Goal: Task Accomplishment & Management: Use online tool/utility

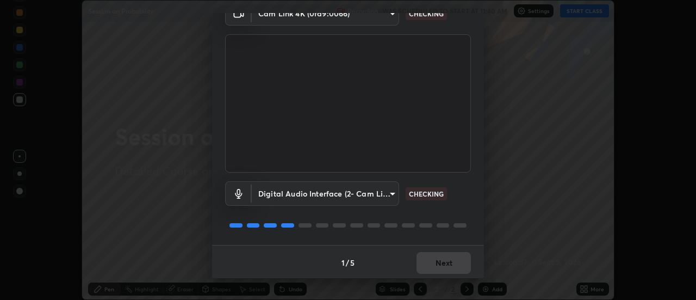
scroll to position [57, 0]
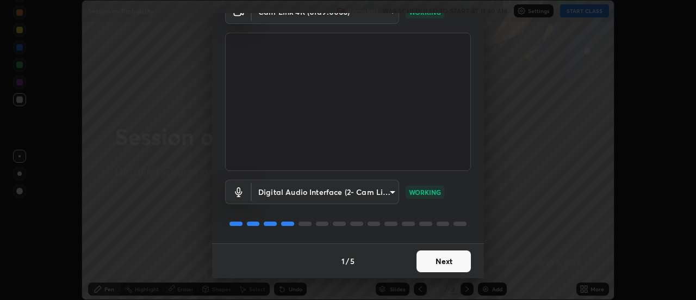
click at [444, 259] on button "Next" at bounding box center [443, 261] width 54 height 22
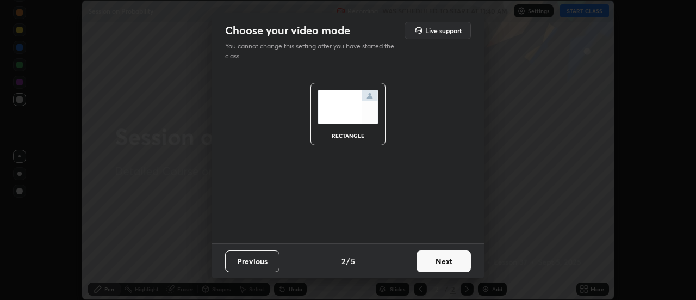
click at [445, 262] on button "Next" at bounding box center [443, 261] width 54 height 22
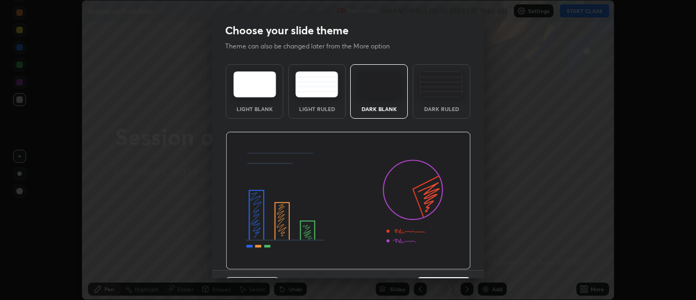
scroll to position [27, 0]
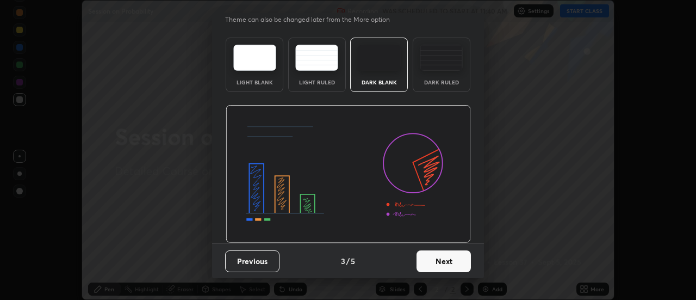
click at [444, 265] on button "Next" at bounding box center [443, 261] width 54 height 22
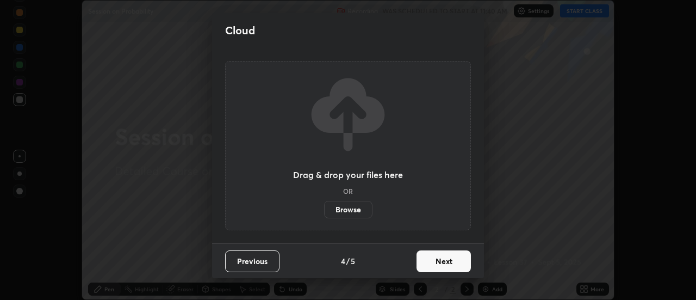
click at [453, 267] on button "Next" at bounding box center [443, 261] width 54 height 22
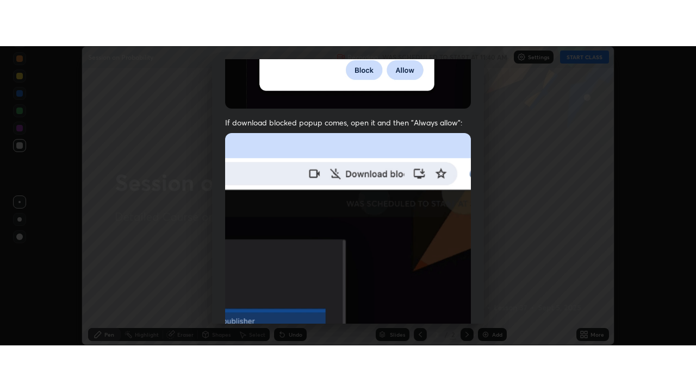
scroll to position [279, 0]
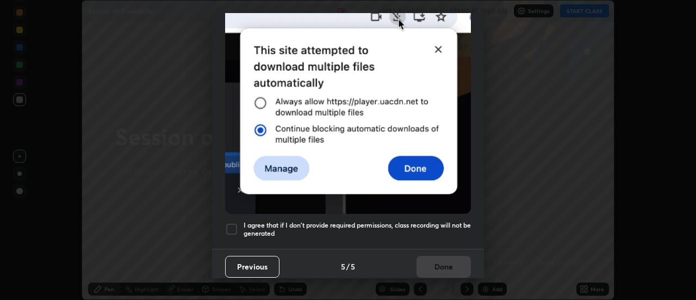
click at [235, 224] on div at bounding box center [231, 228] width 13 height 13
click at [433, 259] on button "Done" at bounding box center [443, 266] width 54 height 22
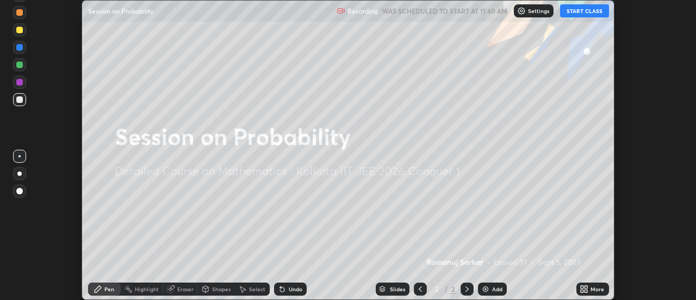
click at [587, 290] on icon at bounding box center [586, 290] width 3 height 3
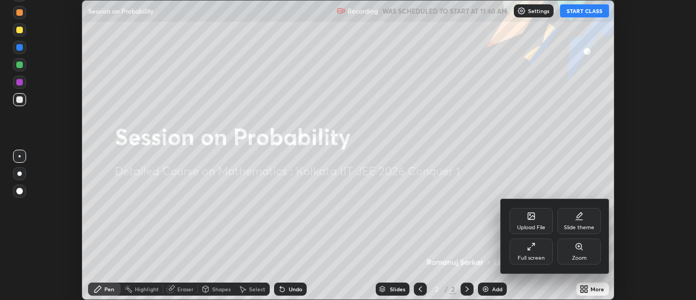
click at [529, 253] on div "Full screen" at bounding box center [530, 251] width 43 height 26
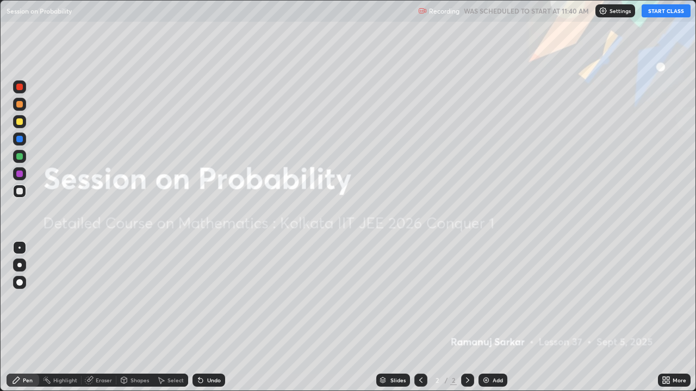
scroll to position [391, 696]
click at [661, 10] on button "START CLASS" at bounding box center [665, 10] width 49 height 13
click at [488, 299] on img at bounding box center [486, 380] width 9 height 9
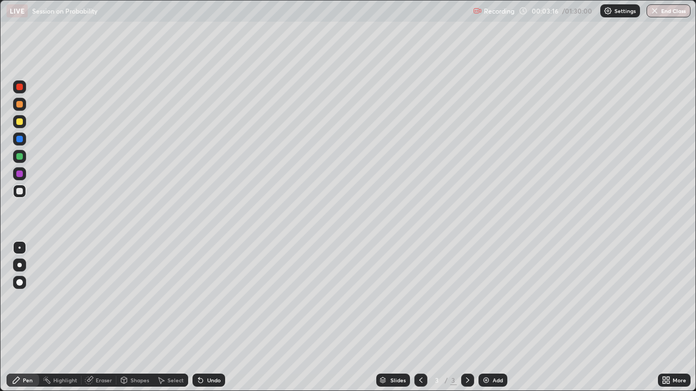
click at [215, 299] on div "Undo" at bounding box center [208, 380] width 33 height 13
click at [218, 299] on div "Undo" at bounding box center [214, 380] width 14 height 5
click at [216, 299] on div "Undo" at bounding box center [214, 380] width 14 height 5
click at [214, 299] on div "Undo" at bounding box center [214, 380] width 14 height 5
click at [215, 299] on div "Undo" at bounding box center [214, 380] width 14 height 5
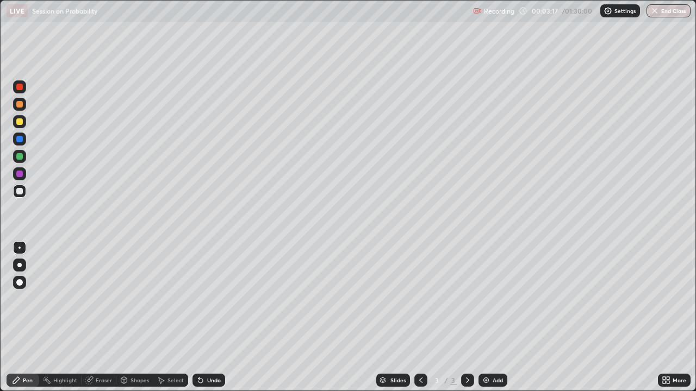
click at [215, 299] on div "Undo" at bounding box center [214, 380] width 14 height 5
click at [346, 299] on div "Slides 3 / 3 Add" at bounding box center [441, 381] width 433 height 22
click at [203, 299] on icon at bounding box center [200, 380] width 9 height 9
click at [203, 299] on div "Undo" at bounding box center [208, 380] width 33 height 13
click at [207, 299] on div "Undo" at bounding box center [214, 380] width 14 height 5
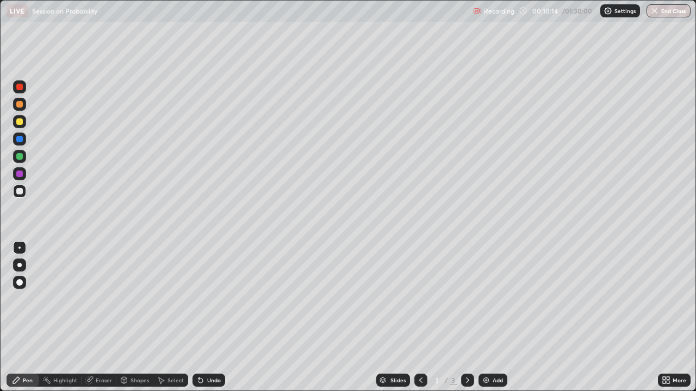
click at [207, 299] on div "Undo" at bounding box center [214, 380] width 14 height 5
click at [207, 299] on div "Undo" at bounding box center [208, 380] width 33 height 13
click at [208, 299] on div "Undo" at bounding box center [214, 380] width 14 height 5
click at [207, 299] on div "Undo" at bounding box center [208, 380] width 33 height 13
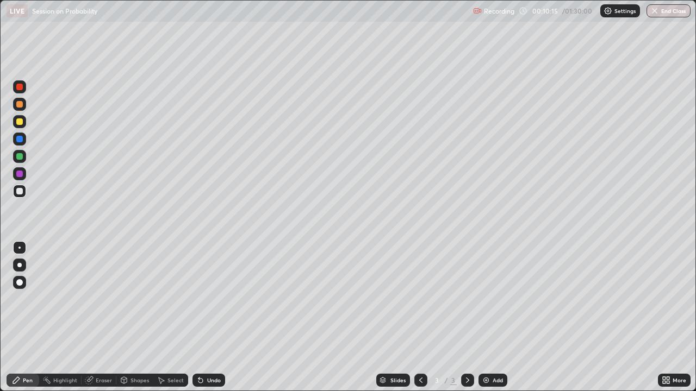
click at [208, 299] on div "Undo" at bounding box center [208, 380] width 33 height 13
click at [209, 299] on div "Undo" at bounding box center [208, 380] width 33 height 13
click at [96, 299] on div "Eraser" at bounding box center [104, 380] width 16 height 5
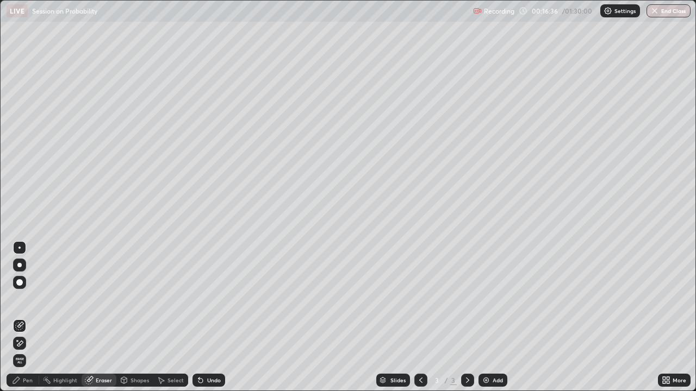
click at [24, 299] on div "Pen" at bounding box center [28, 380] width 10 height 5
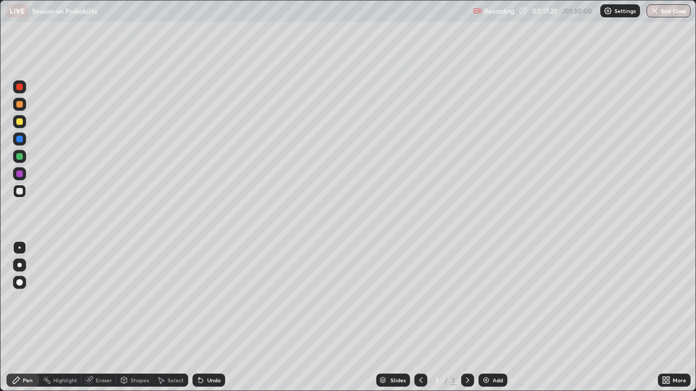
click at [21, 155] on div at bounding box center [19, 156] width 7 height 7
click at [18, 266] on div at bounding box center [19, 265] width 4 height 4
click at [205, 299] on div "Undo" at bounding box center [208, 380] width 33 height 13
click at [203, 299] on icon at bounding box center [200, 380] width 9 height 9
click at [204, 299] on div "Undo" at bounding box center [208, 380] width 33 height 13
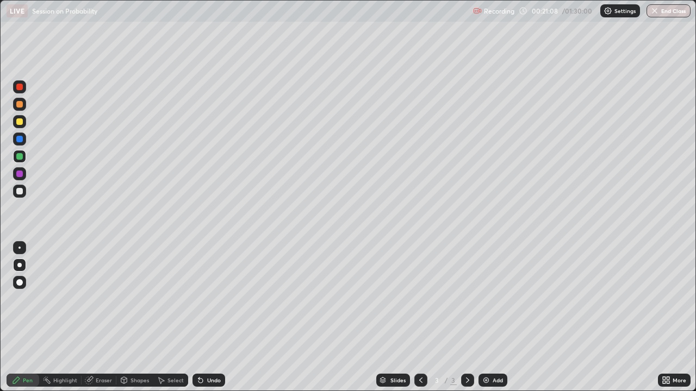
click at [494, 299] on div "Add" at bounding box center [497, 380] width 10 height 5
click at [491, 299] on div "Add" at bounding box center [492, 380] width 29 height 13
click at [171, 299] on div "Select" at bounding box center [175, 380] width 16 height 5
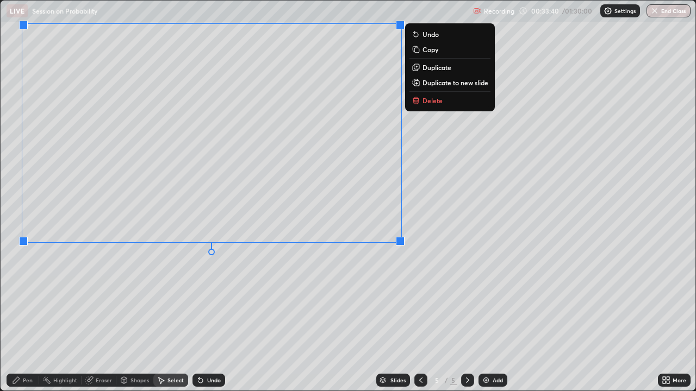
click at [414, 299] on div "0 ° Undo Copy Duplicate Duplicate to new slide Delete" at bounding box center [348, 196] width 695 height 390
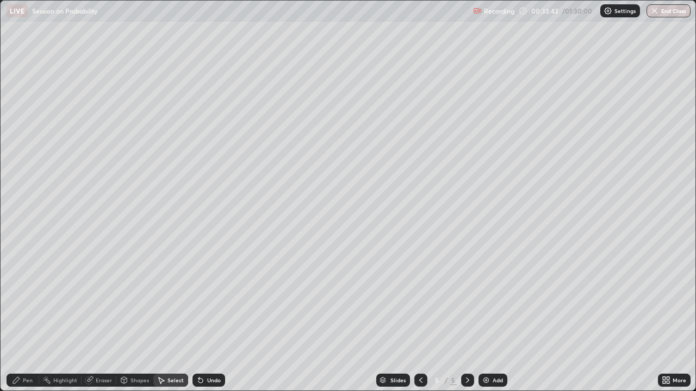
click at [22, 299] on div "Pen" at bounding box center [23, 380] width 33 height 13
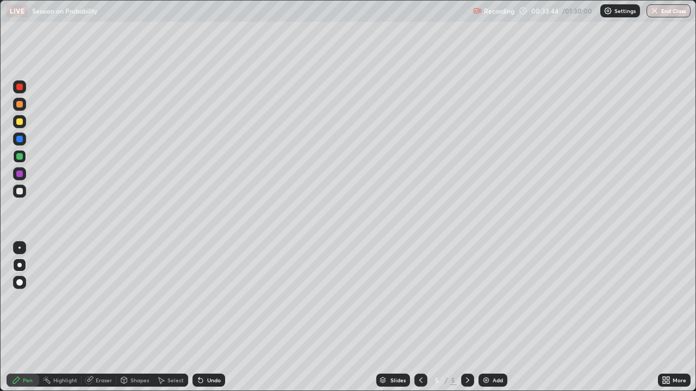
click at [18, 121] on div at bounding box center [19, 122] width 7 height 7
click at [24, 124] on div at bounding box center [19, 121] width 13 height 13
click at [20, 105] on div at bounding box center [19, 104] width 7 height 7
click at [216, 299] on div "Undo" at bounding box center [214, 380] width 14 height 5
click at [214, 299] on div "Undo" at bounding box center [214, 380] width 14 height 5
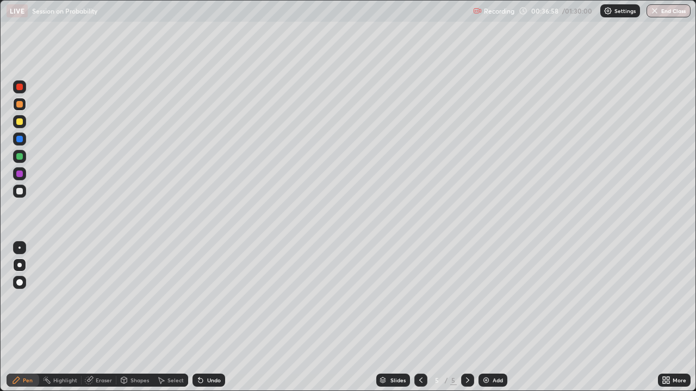
click at [20, 121] on div at bounding box center [19, 122] width 7 height 7
click at [211, 299] on div "Undo" at bounding box center [214, 380] width 14 height 5
click at [213, 299] on div "Undo" at bounding box center [208, 380] width 33 height 13
click at [212, 299] on div "Undo" at bounding box center [208, 380] width 33 height 13
click at [213, 299] on div "Undo" at bounding box center [208, 380] width 33 height 13
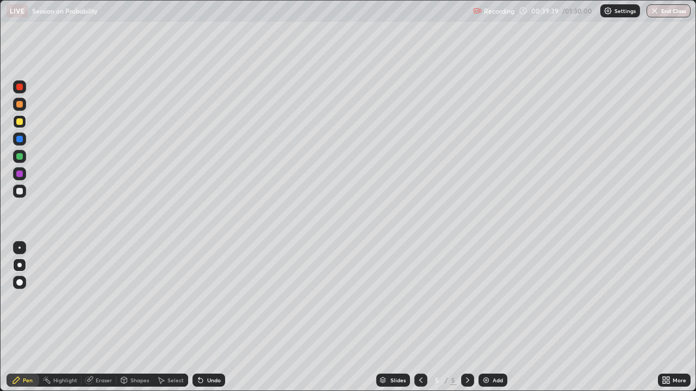
click at [214, 299] on div "Undo" at bounding box center [208, 380] width 33 height 13
click at [213, 299] on div "Undo" at bounding box center [208, 380] width 33 height 13
click at [212, 299] on div "Undo" at bounding box center [208, 380] width 33 height 13
click at [213, 299] on div "Undo" at bounding box center [208, 380] width 33 height 13
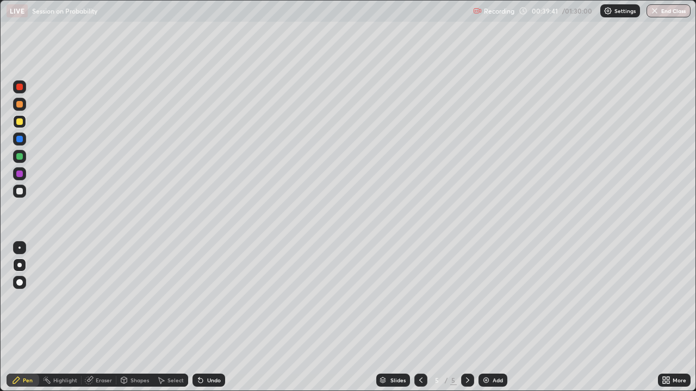
click at [214, 299] on div "Undo" at bounding box center [208, 380] width 33 height 13
click at [213, 299] on div "Undo" at bounding box center [208, 380] width 33 height 13
click at [214, 299] on div "Undo" at bounding box center [208, 380] width 33 height 13
click at [207, 299] on div "Undo" at bounding box center [214, 380] width 14 height 5
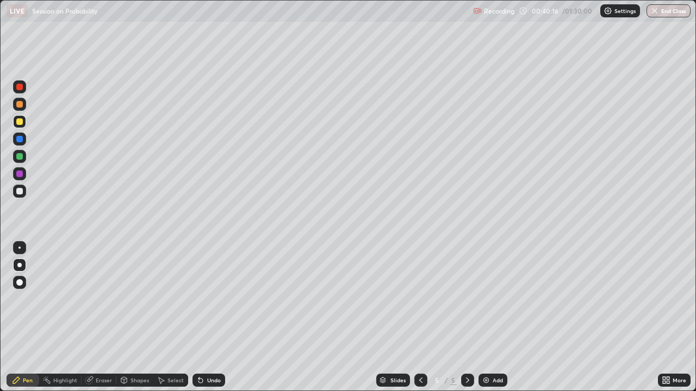
click at [208, 299] on div "Undo" at bounding box center [214, 380] width 14 height 5
click at [210, 299] on div "Undo" at bounding box center [214, 380] width 14 height 5
click at [209, 299] on div "Undo" at bounding box center [214, 380] width 14 height 5
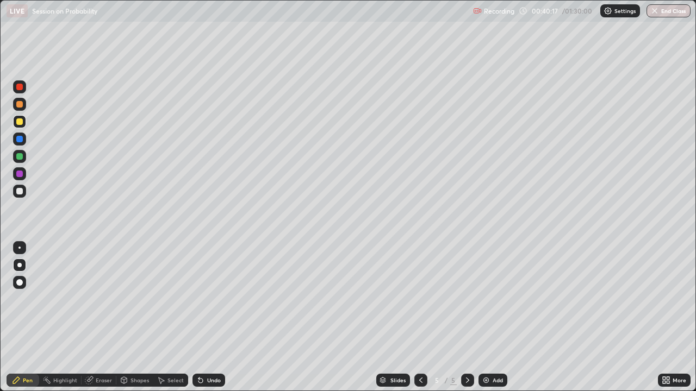
click at [210, 299] on div "Undo" at bounding box center [214, 380] width 14 height 5
click at [209, 299] on div "Undo" at bounding box center [214, 380] width 14 height 5
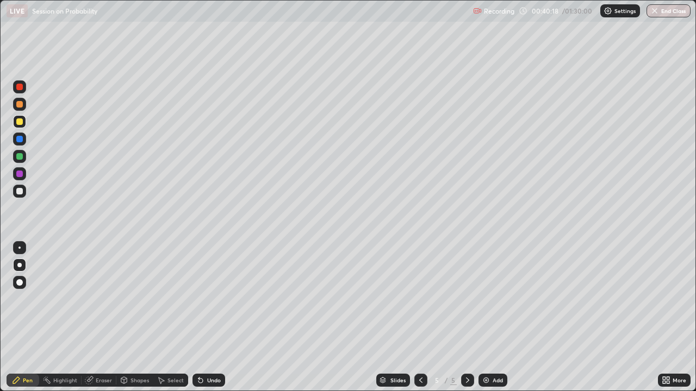
click at [209, 299] on div "Undo" at bounding box center [214, 380] width 14 height 5
click at [208, 299] on div "Undo" at bounding box center [214, 380] width 14 height 5
click at [207, 299] on div "Undo" at bounding box center [214, 380] width 14 height 5
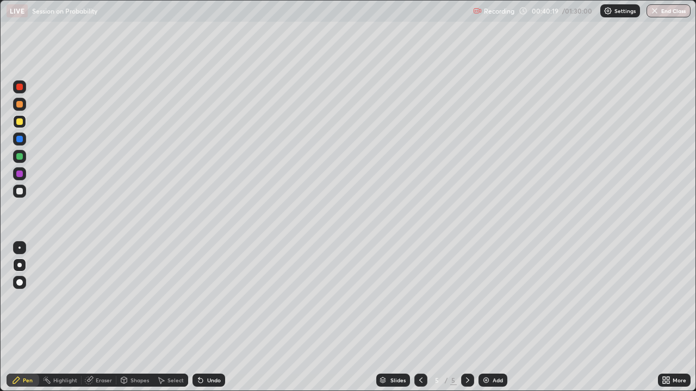
click at [207, 299] on div "Undo" at bounding box center [214, 380] width 14 height 5
click at [204, 299] on div "Undo" at bounding box center [208, 380] width 33 height 13
click at [203, 299] on icon at bounding box center [200, 380] width 9 height 9
click at [108, 299] on div "Eraser" at bounding box center [104, 380] width 16 height 5
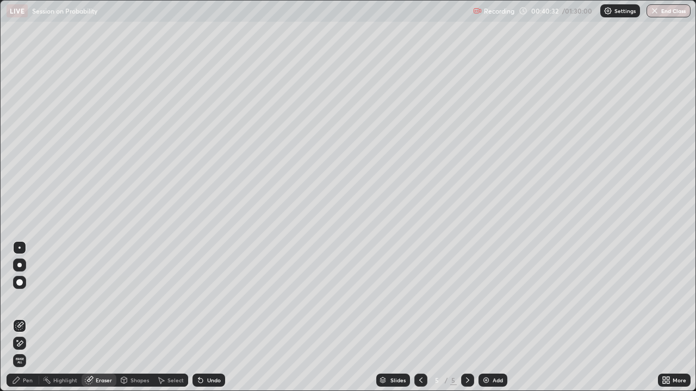
click at [22, 299] on div "Pen" at bounding box center [23, 380] width 33 height 13
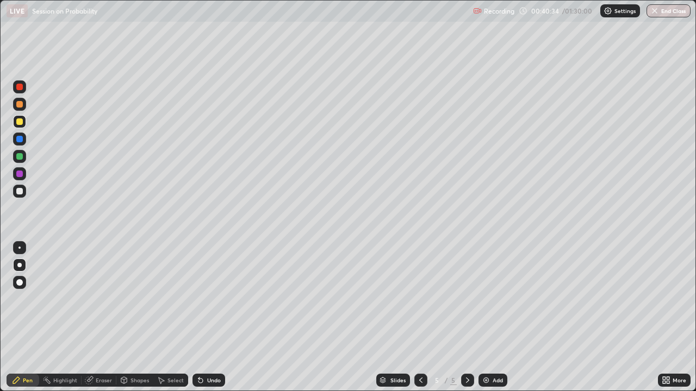
click at [20, 105] on div at bounding box center [19, 104] width 7 height 7
click at [21, 138] on div at bounding box center [19, 139] width 7 height 7
click at [485, 299] on div "Add" at bounding box center [492, 380] width 29 height 13
click at [21, 157] on div at bounding box center [19, 156] width 7 height 7
click at [207, 299] on div "Undo" at bounding box center [214, 380] width 14 height 5
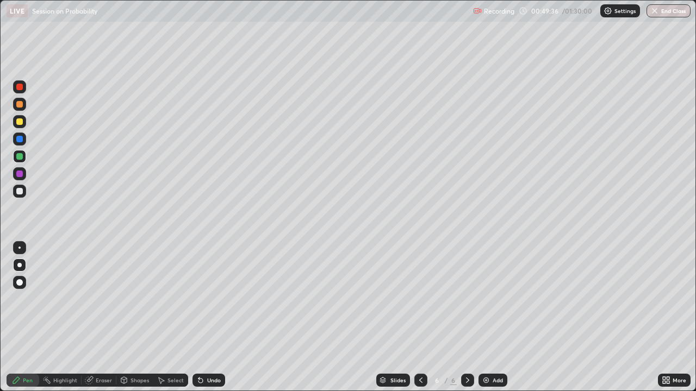
click at [209, 299] on div "Undo" at bounding box center [214, 380] width 14 height 5
click at [207, 299] on div "Undo" at bounding box center [214, 380] width 14 height 5
click at [22, 156] on div at bounding box center [19, 156] width 7 height 7
click at [203, 299] on icon at bounding box center [200, 380] width 9 height 9
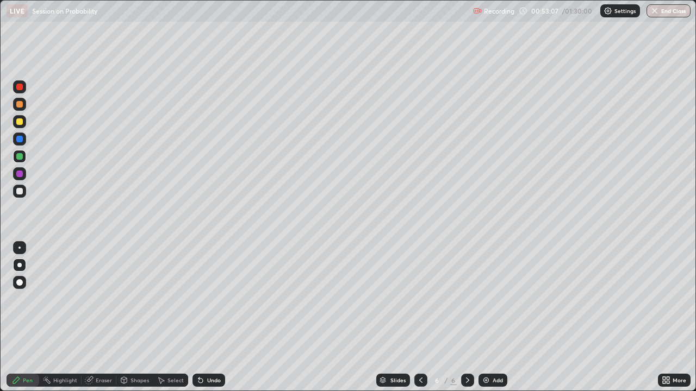
click at [106, 299] on div "Eraser" at bounding box center [104, 380] width 16 height 5
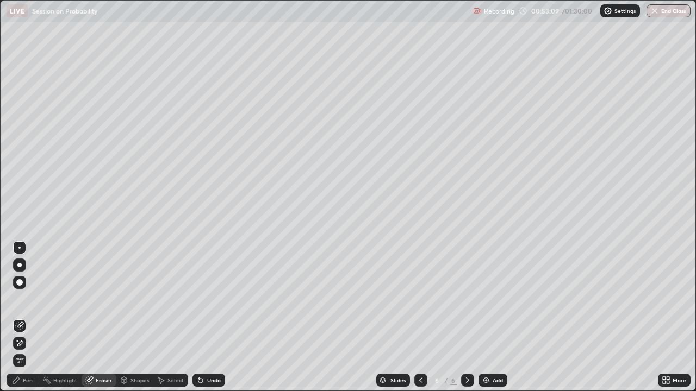
click at [28, 299] on div "Pen" at bounding box center [28, 380] width 10 height 5
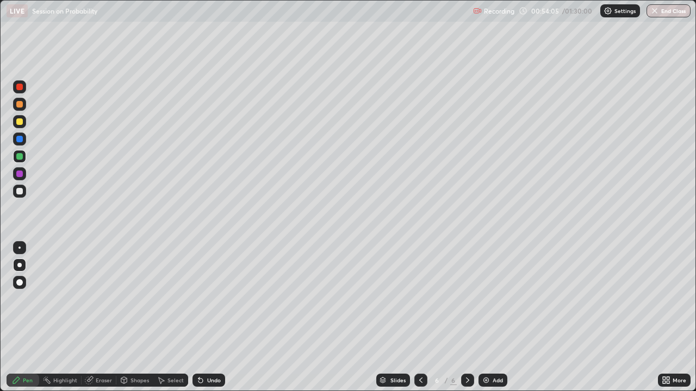
click at [171, 299] on div "Select" at bounding box center [175, 380] width 16 height 5
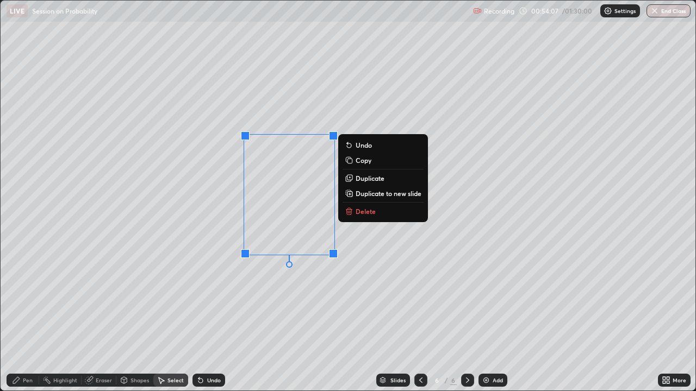
click at [363, 210] on p "Delete" at bounding box center [366, 211] width 20 height 9
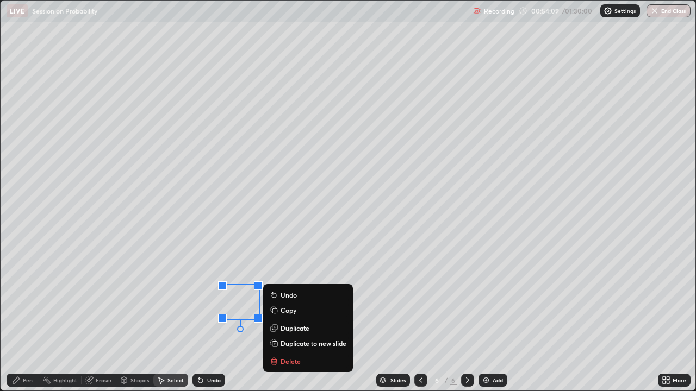
click at [297, 299] on p "Delete" at bounding box center [290, 361] width 20 height 9
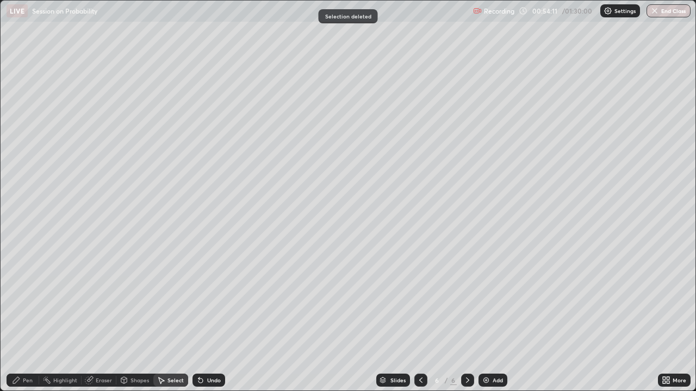
click at [25, 299] on div "Pen" at bounding box center [28, 380] width 10 height 5
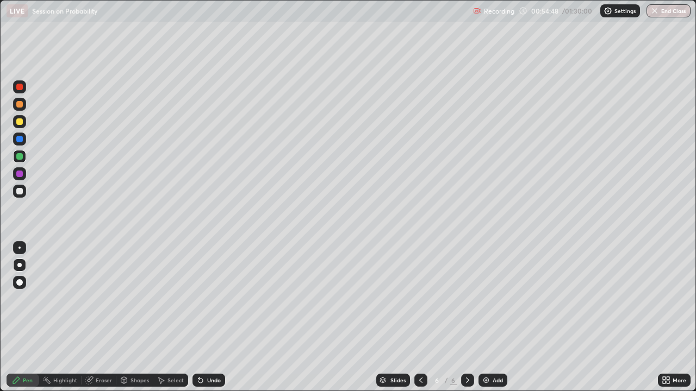
click at [22, 122] on div at bounding box center [19, 122] width 7 height 7
click at [20, 174] on div at bounding box center [19, 174] width 7 height 7
click at [20, 122] on div at bounding box center [19, 122] width 7 height 7
click at [201, 299] on div "Undo" at bounding box center [208, 380] width 33 height 13
click at [107, 299] on div "Eraser" at bounding box center [104, 380] width 16 height 5
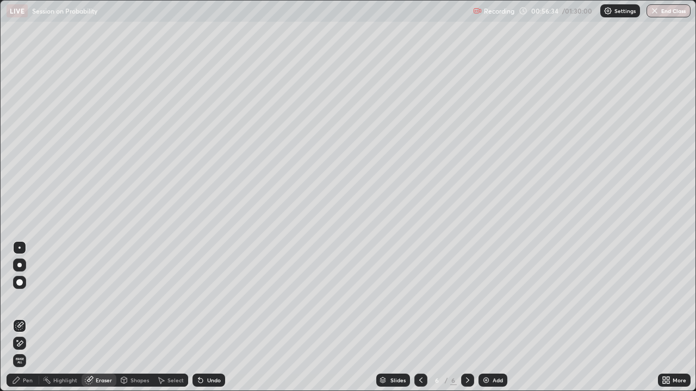
click at [28, 299] on div "Pen" at bounding box center [28, 380] width 10 height 5
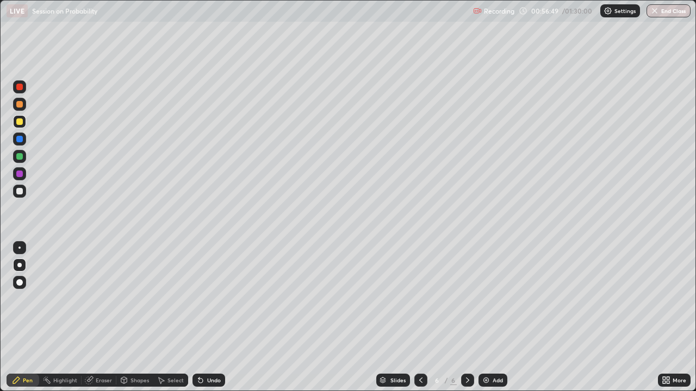
click at [104, 299] on div "Eraser" at bounding box center [104, 380] width 16 height 5
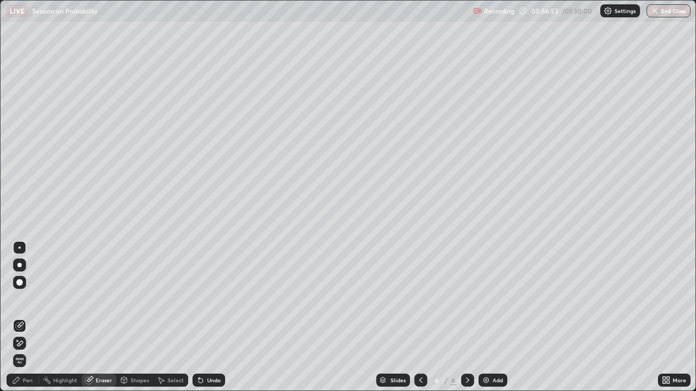
click at [29, 299] on div "Pen" at bounding box center [28, 380] width 10 height 5
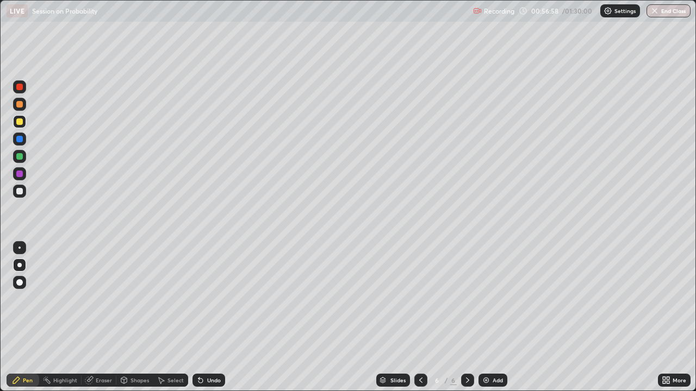
click at [104, 299] on div "Eraser" at bounding box center [104, 380] width 16 height 5
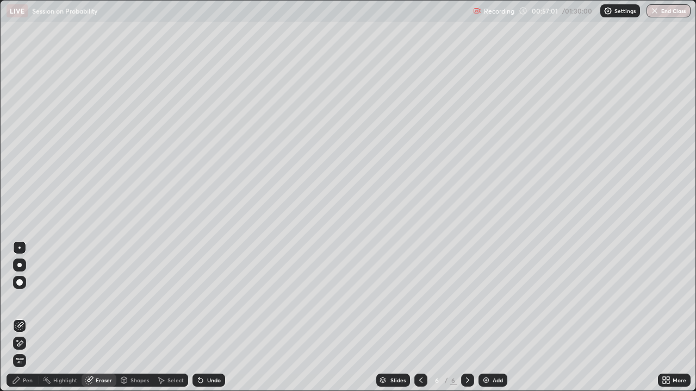
click at [26, 299] on div "Pen" at bounding box center [28, 380] width 10 height 5
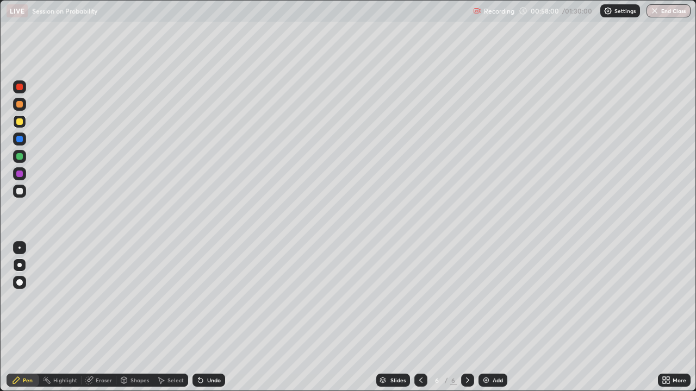
click at [494, 299] on div "Add" at bounding box center [497, 380] width 10 height 5
click at [20, 159] on div at bounding box center [19, 156] width 7 height 7
click at [21, 104] on div at bounding box center [19, 104] width 7 height 7
click at [495, 299] on div "Add" at bounding box center [497, 380] width 10 height 5
click at [21, 157] on div at bounding box center [19, 156] width 7 height 7
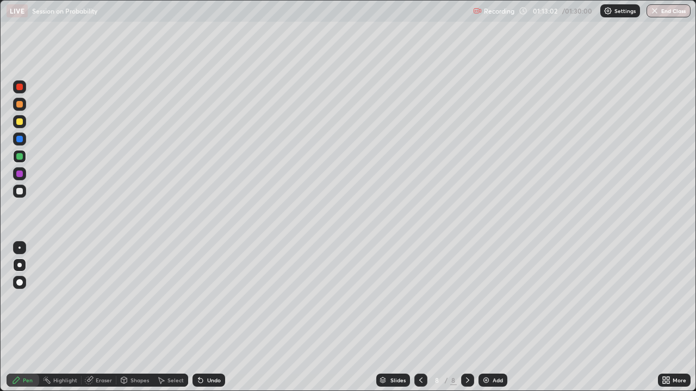
click at [446, 299] on div "8 / 8" at bounding box center [444, 381] width 25 height 10
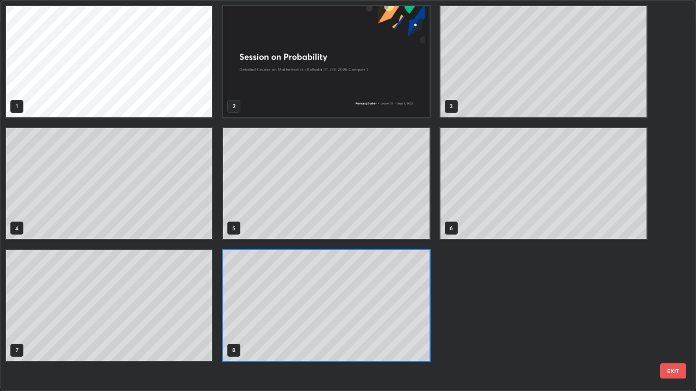
click at [453, 299] on div "1 2 3 4 5 6 7 8" at bounding box center [326, 184] width 651 height 366
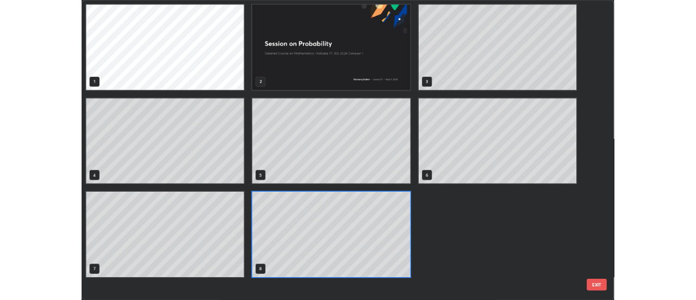
scroll to position [387, 689]
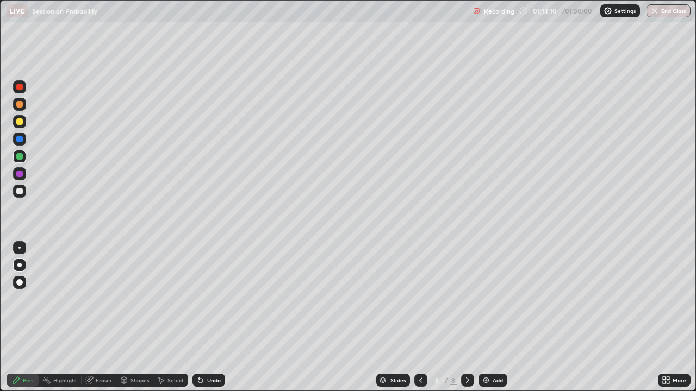
click at [481, 299] on div "Slides 8 / 8 Add" at bounding box center [441, 381] width 433 height 22
click at [171, 299] on div "Select" at bounding box center [175, 380] width 16 height 5
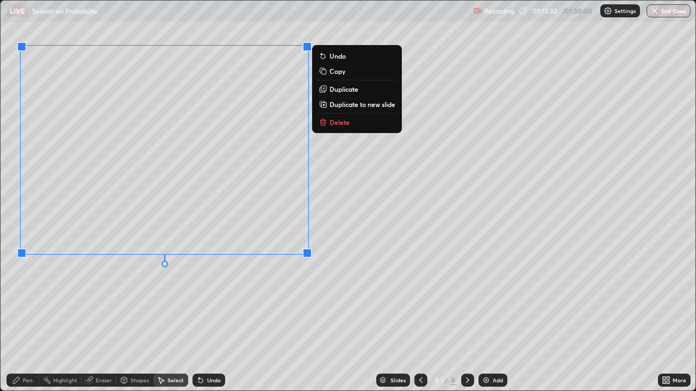
click at [345, 235] on div "0 ° Undo Copy Duplicate Duplicate to new slide Delete" at bounding box center [348, 196] width 695 height 390
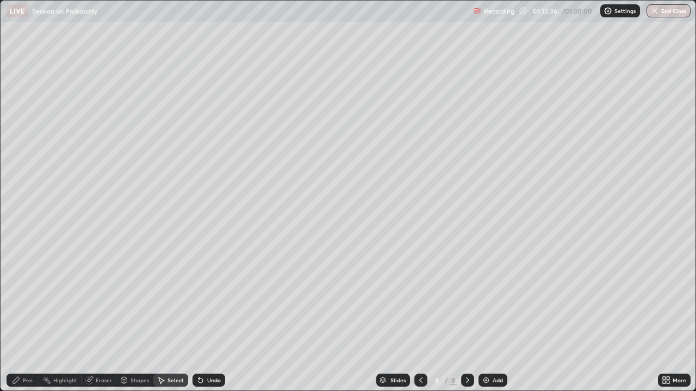
click at [27, 299] on div "Pen" at bounding box center [28, 380] width 10 height 5
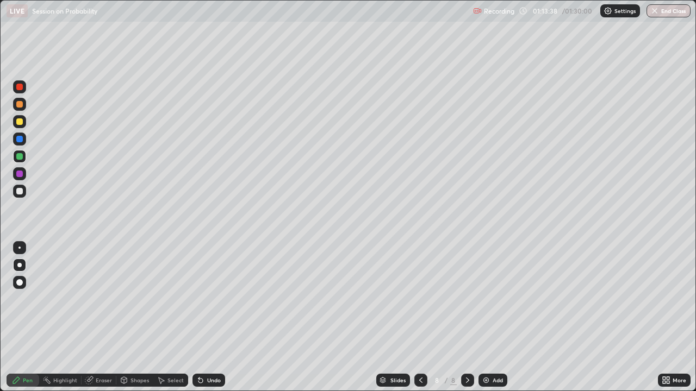
click at [178, 299] on div "Select" at bounding box center [175, 380] width 16 height 5
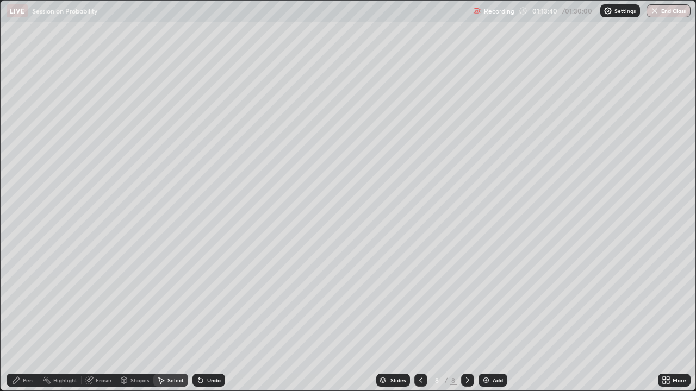
click at [26, 299] on div "Pen" at bounding box center [28, 380] width 10 height 5
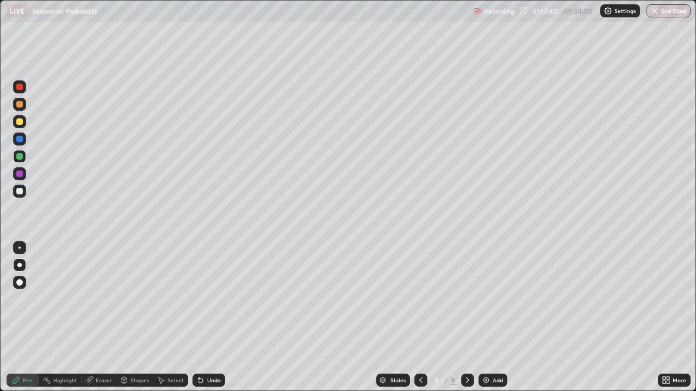
click at [25, 299] on div "Pen" at bounding box center [28, 380] width 10 height 5
click at [20, 159] on div at bounding box center [19, 156] width 7 height 7
click at [21, 140] on div at bounding box center [19, 139] width 7 height 7
click at [21, 120] on div at bounding box center [19, 122] width 7 height 7
click at [173, 299] on div "Select" at bounding box center [175, 380] width 16 height 5
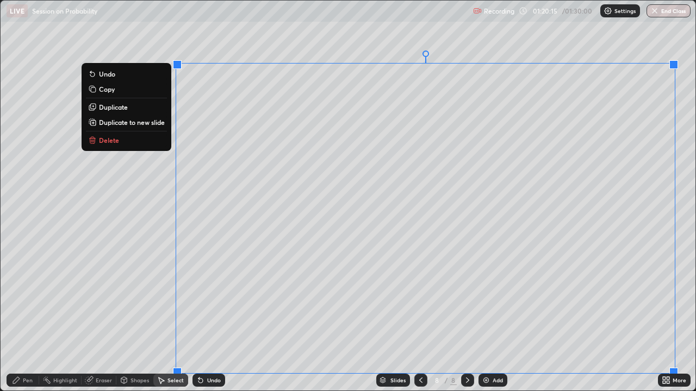
click at [388, 258] on div "0 ° Undo Copy Duplicate Duplicate to new slide Delete" at bounding box center [348, 196] width 695 height 390
click at [207, 299] on div "Undo" at bounding box center [214, 380] width 14 height 5
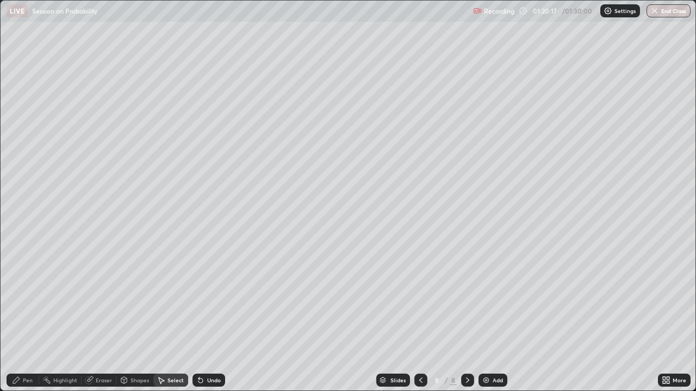
click at [210, 299] on div "Undo" at bounding box center [208, 380] width 33 height 13
click at [204, 299] on div "0 ° Undo Copy Duplicate Duplicate to new slide Delete" at bounding box center [348, 196] width 695 height 390
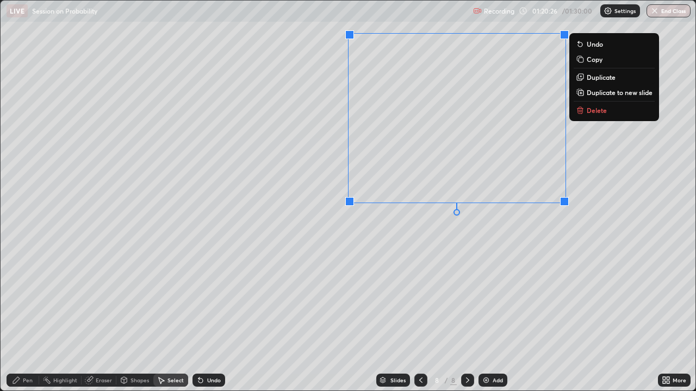
click at [552, 271] on div "0 ° Undo Copy Duplicate Duplicate to new slide Delete" at bounding box center [348, 196] width 695 height 390
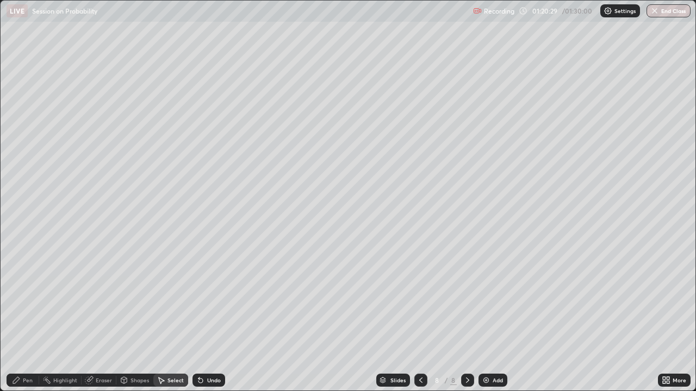
click at [32, 299] on div "Pen" at bounding box center [28, 380] width 10 height 5
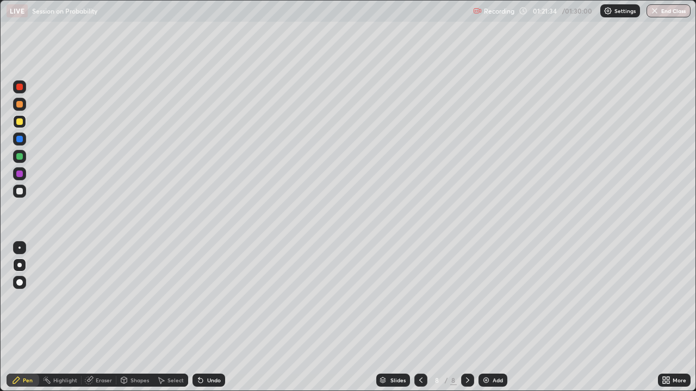
click at [485, 299] on img at bounding box center [486, 380] width 9 height 9
click at [214, 299] on div "Undo" at bounding box center [214, 380] width 14 height 5
click at [20, 106] on div at bounding box center [19, 104] width 7 height 7
click at [203, 299] on div "Undo" at bounding box center [208, 380] width 33 height 13
click at [202, 299] on icon at bounding box center [200, 380] width 9 height 9
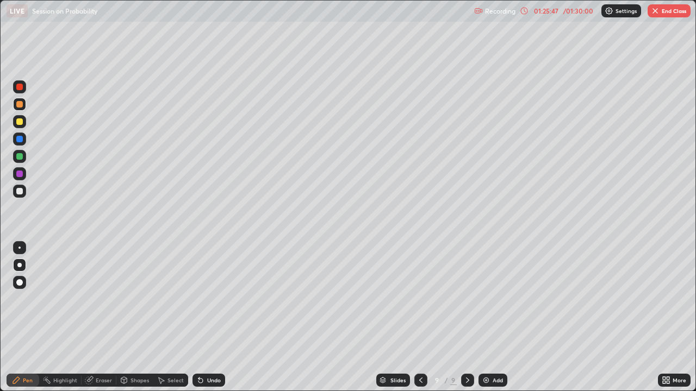
click at [420, 299] on icon at bounding box center [420, 380] width 9 height 9
click at [419, 299] on icon at bounding box center [420, 380] width 3 height 5
click at [419, 299] on icon at bounding box center [420, 380] width 9 height 9
click at [421, 299] on icon at bounding box center [420, 380] width 9 height 9
click at [466, 299] on icon at bounding box center [467, 380] width 9 height 9
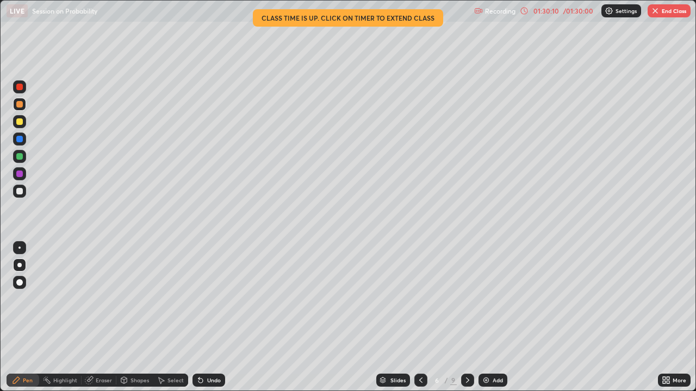
click at [468, 299] on icon at bounding box center [467, 380] width 9 height 9
click at [581, 11] on div "/ 01:30:00" at bounding box center [578, 11] width 34 height 7
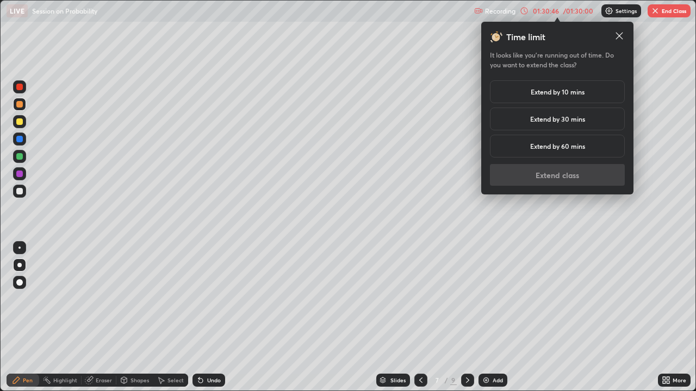
click at [590, 94] on div "Extend by 10 mins" at bounding box center [557, 91] width 135 height 23
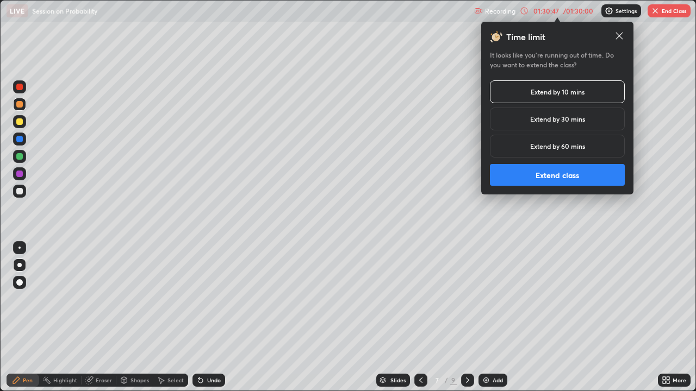
click at [580, 174] on button "Extend class" at bounding box center [557, 175] width 135 height 22
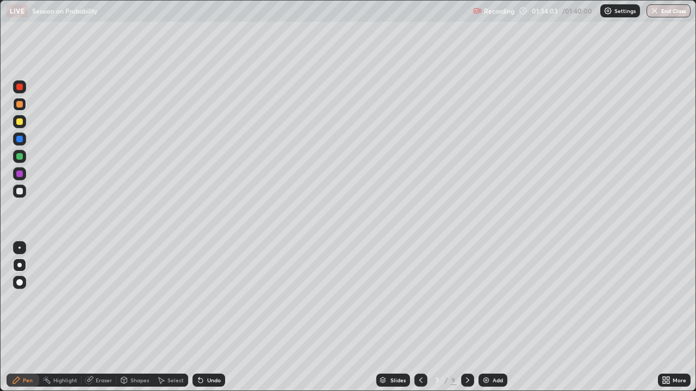
click at [466, 299] on icon at bounding box center [467, 380] width 9 height 9
click at [467, 299] on icon at bounding box center [467, 380] width 9 height 9
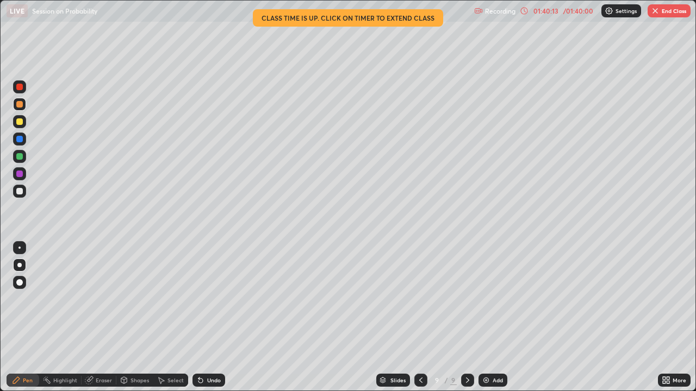
click at [671, 9] on button "End Class" at bounding box center [668, 10] width 43 height 13
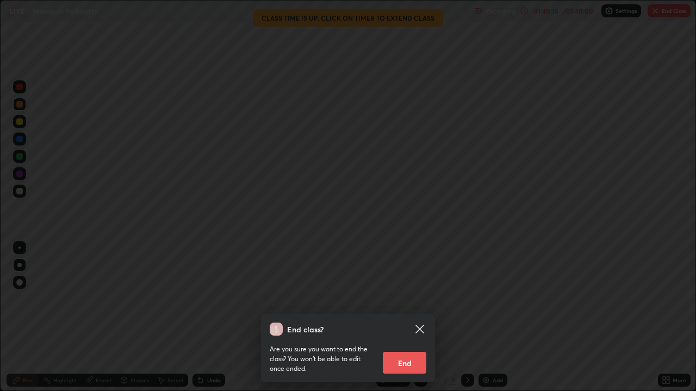
click at [413, 299] on button "End" at bounding box center [404, 363] width 43 height 22
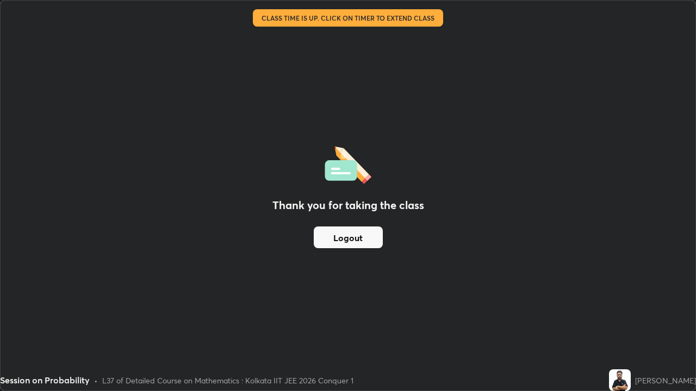
click at [370, 236] on button "Logout" at bounding box center [348, 238] width 69 height 22
click at [359, 241] on button "Logout" at bounding box center [348, 238] width 69 height 22
click at [356, 240] on button "Logout" at bounding box center [348, 238] width 69 height 22
click at [356, 238] on button "Logout" at bounding box center [348, 238] width 69 height 22
click at [356, 236] on button "Logout" at bounding box center [348, 238] width 69 height 22
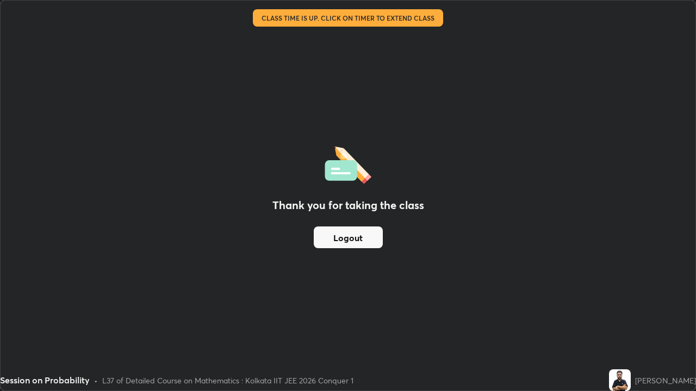
click at [348, 239] on button "Logout" at bounding box center [348, 238] width 69 height 22
click at [336, 239] on button "Logout" at bounding box center [348, 238] width 69 height 22
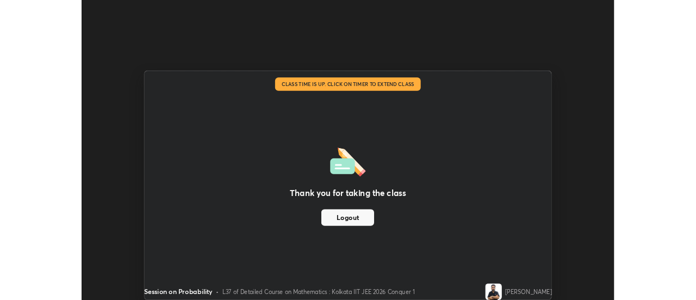
scroll to position [54060, 53663]
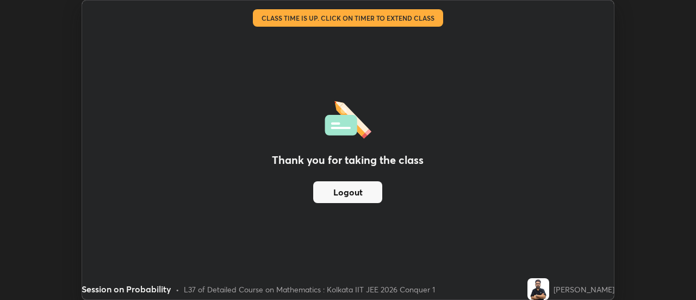
click at [644, 127] on div "Thank you for taking the class Logout Setting up your live class Class time is …" at bounding box center [348, 150] width 696 height 300
click at [466, 151] on div "Thank you for taking the class Logout" at bounding box center [348, 150] width 532 height 298
